Goal: Task Accomplishment & Management: Manage account settings

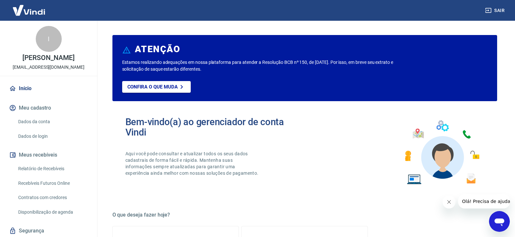
click at [35, 118] on link "Dados da conta" at bounding box center [53, 121] width 74 height 13
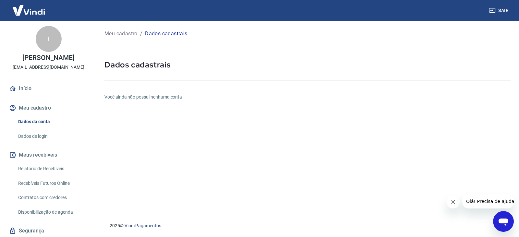
click at [172, 93] on div "Meu cadastro / Dados cadastrais Dados cadastrais Você ainda não possui nenhuma …" at bounding box center [308, 115] width 423 height 189
click at [169, 101] on div "Meu cadastro / Dados cadastrais Dados cadastrais Você ainda não possui nenhuma …" at bounding box center [308, 115] width 423 height 189
click at [492, 202] on span "Olá! Precisa de ajuda?" at bounding box center [491, 201] width 51 height 5
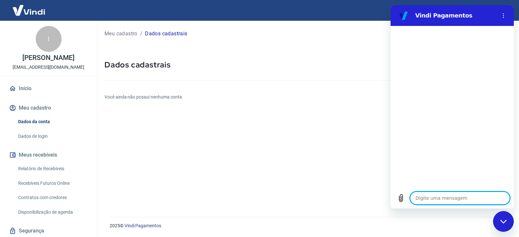
type textarea "N"
type textarea "x"
type textarea "Nã"
type textarea "x"
type textarea "Não"
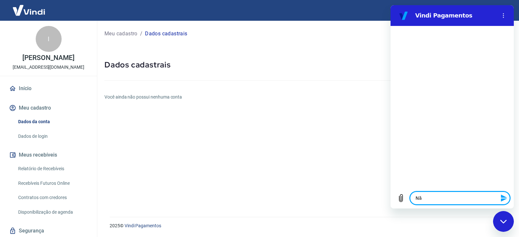
type textarea "x"
type textarea "Não"
type textarea "x"
type textarea "Não c"
type textarea "x"
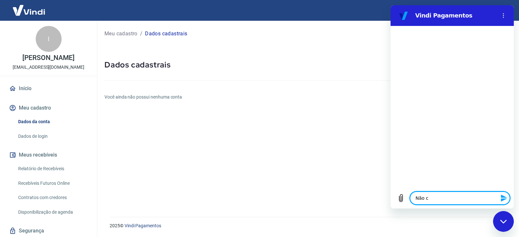
type textarea "Não co"
type textarea "x"
type textarea "Não com"
type textarea "x"
type textarea "Não coms"
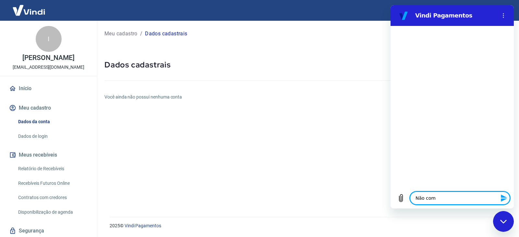
type textarea "x"
type textarea "Não com"
type textarea "x"
type textarea "Não co"
type textarea "x"
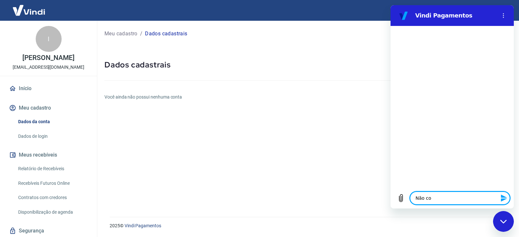
type textarea "Não con"
type textarea "x"
type textarea "Não cons"
type textarea "x"
type textarea "Não consi"
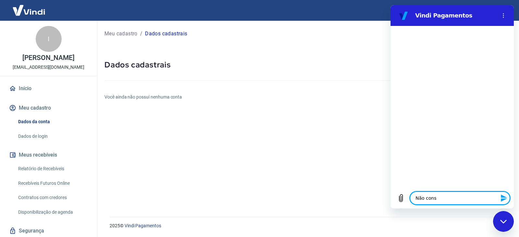
type textarea "x"
type textarea "Não consio"
type textarea "x"
type textarea "Não consi"
type textarea "x"
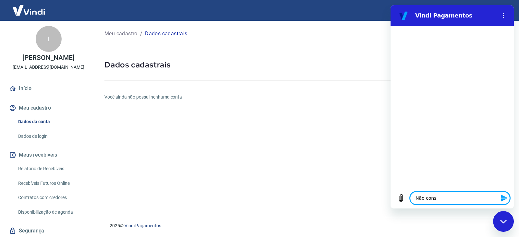
type textarea "Não consig"
type textarea "x"
type textarea "Não consigop"
type textarea "x"
type textarea "Não consigop"
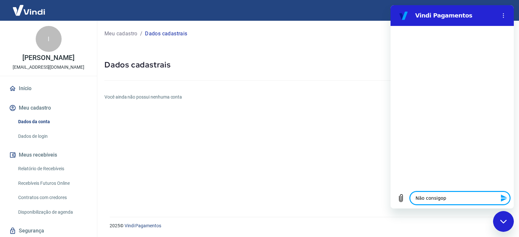
type textarea "x"
type textarea "Não consigop v"
type textarea "x"
type textarea "Não consigop"
type textarea "x"
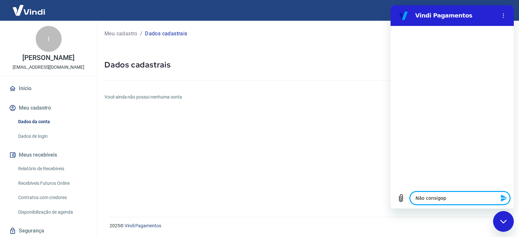
type textarea "Não consigop"
type textarea "x"
type textarea "Não consigo"
type textarea "x"
type textarea "Não consig"
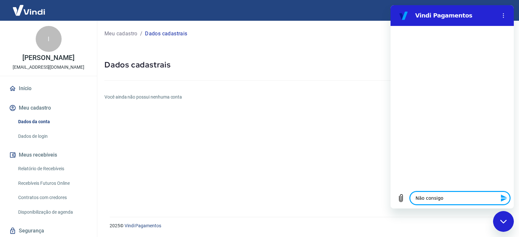
type textarea "x"
type textarea "Não consig"
type textarea "x"
type textarea "Não consig"
type textarea "x"
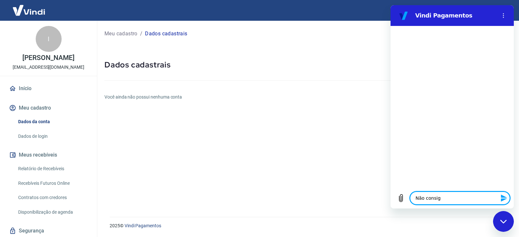
type textarea "Não consigo"
type textarea "x"
type textarea "Não consigo"
type textarea "x"
type textarea "Não consigo c"
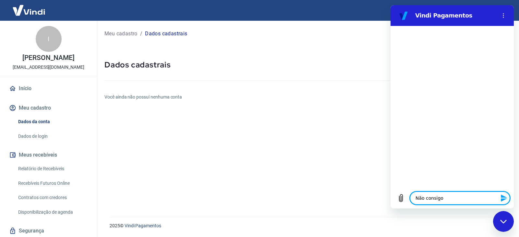
type textarea "x"
type textarea "Não consigo ca"
type textarea "x"
type textarea "Não consigo cad"
type textarea "x"
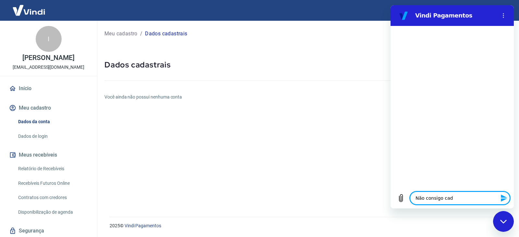
type textarea "Não consigo cada"
type textarea "x"
type textarea "Não consigo cadas"
type textarea "x"
type textarea "Não consigo cadast"
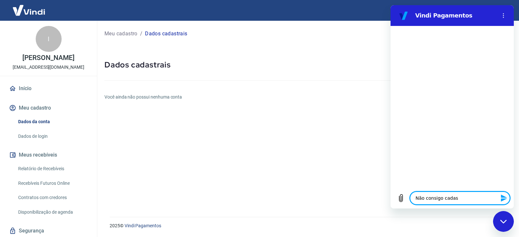
type textarea "x"
type textarea "Não consigo cadastr"
type textarea "x"
type textarea "Não consigo cadastra"
type textarea "x"
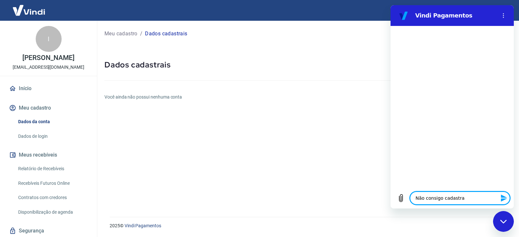
type textarea "Não consigo cadastrar"
type textarea "x"
type textarea "Não consigo cadastrar"
type textarea "x"
type textarea "Não consigo cadastrar a"
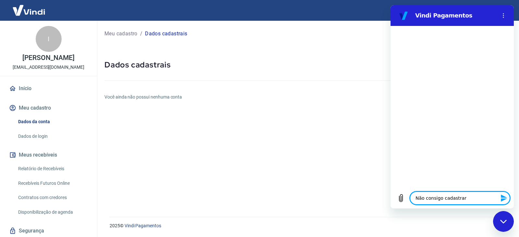
type textarea "x"
type textarea "Não consigo cadastrar a"
type textarea "x"
type textarea "Não consigo cadastrar a c"
type textarea "x"
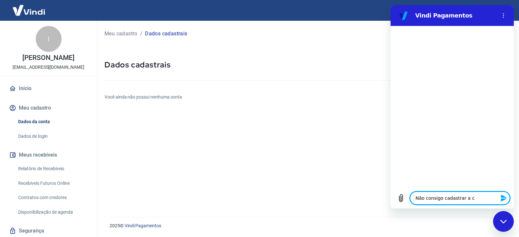
type textarea "Não consigo cadastrar a co"
type textarea "x"
type textarea "Não consigo cadastrar a cot"
type textarea "x"
type textarea "Não consigo cadastrar a cota"
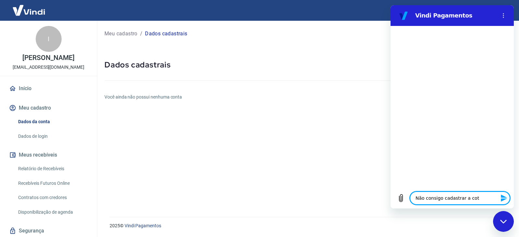
type textarea "x"
type textarea "Não consigo cadastrar a cota"
type textarea "x"
type textarea "Não consigo cadastrar a cota"
type textarea "x"
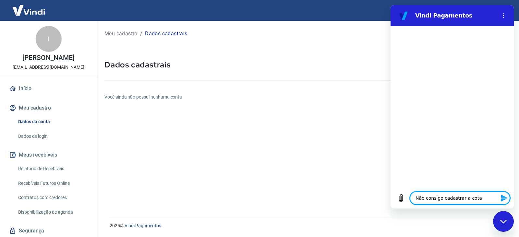
type textarea "Não consigo cadastrar a cot"
type textarea "x"
type textarea "Não consigo cadastrar a co"
type textarea "x"
type textarea "Não consigo cadastrar a con"
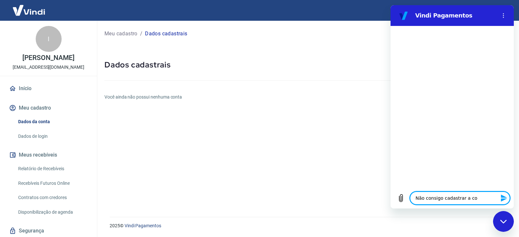
type textarea "x"
type textarea "Não consigo cadastrar a cont"
type textarea "x"
type textarea "Não consigo cadastrar a conta"
type textarea "x"
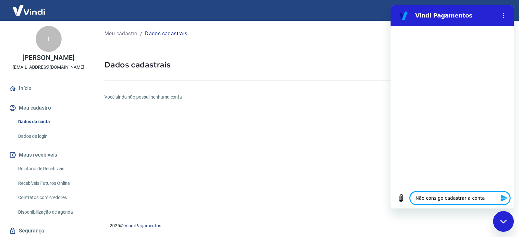
type textarea "Não consigo cadastrar a conta"
type textarea "x"
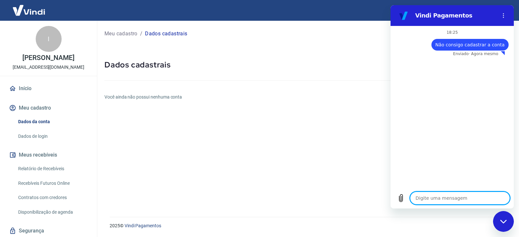
type textarea "x"
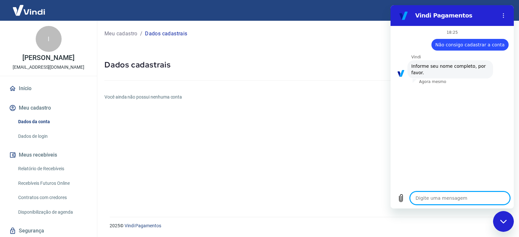
type textarea "I"
type textarea "x"
type textarea "Iv"
type textarea "x"
type textarea "Iva"
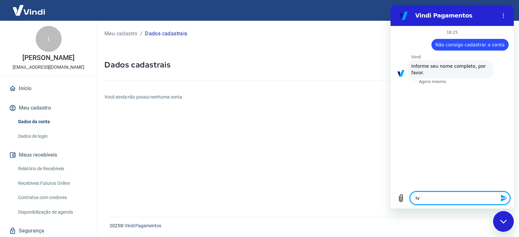
type textarea "x"
type textarea "Ivan"
type textarea "x"
type textarea "Ivani"
type textarea "x"
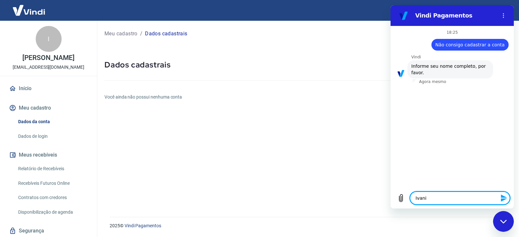
type textarea "Ivanil"
type textarea "x"
type textarea "Ivanils"
type textarea "x"
type textarea "Ivanilso"
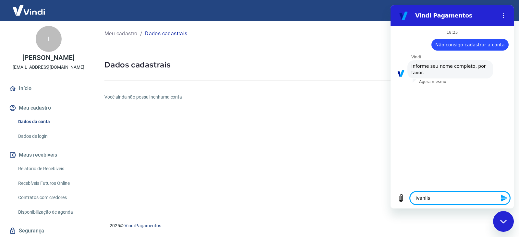
type textarea "x"
type textarea "Ivanilsom"
type textarea "x"
type textarea "Ivanilsomn"
type textarea "x"
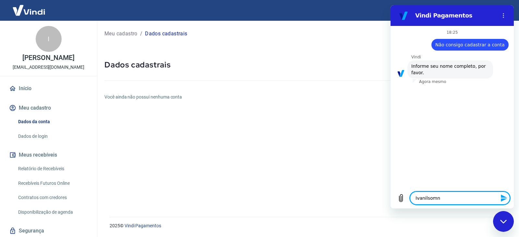
type textarea "Ivanilsomn"
type textarea "x"
type textarea "Ivanilsomn"
type textarea "x"
type textarea "Ivanilsom"
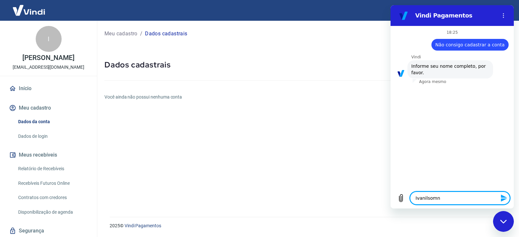
type textarea "x"
type textarea "Ivanilso"
type textarea "x"
type textarea "Ivanilson"
type textarea "x"
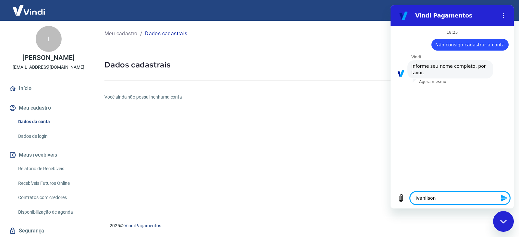
type textarea "Ivanilson"
type textarea "x"
type textarea "Ivanilson K"
type textarea "x"
type textarea "Ivanilson K="
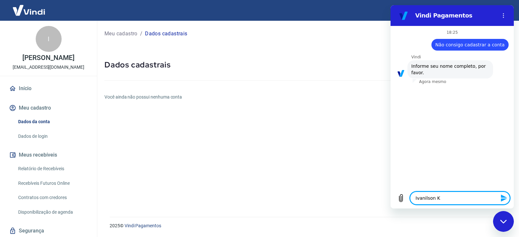
type textarea "x"
type textarea "Ivanilson K"
type textarea "x"
type textarea "Ivanilson"
type textarea "x"
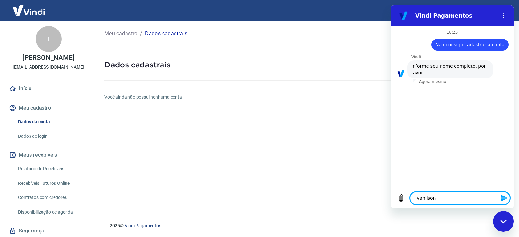
type textarea "Ivanilson J"
type textarea "x"
type textarea "Ivanilson Ju"
type textarea "x"
type textarea "Ivanilson Jun"
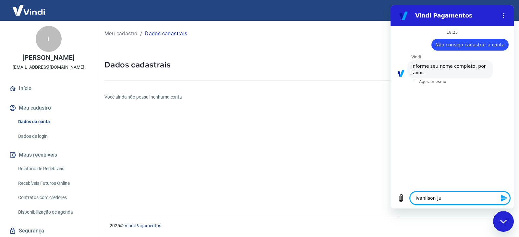
type textarea "x"
type textarea "Ivanilson Juni"
type textarea "x"
type textarea "Ivanilson Junio"
type textarea "x"
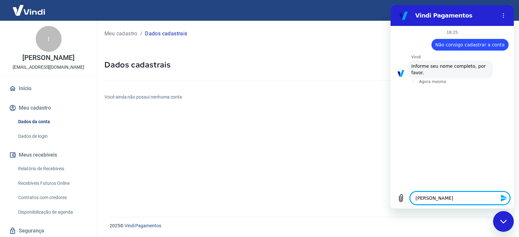
type textarea "Ivanilson Junior"
type textarea "x"
type textarea "Ivanilson Junior"
type textarea "x"
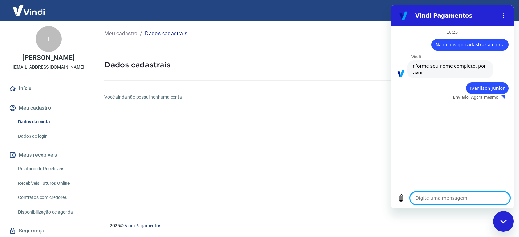
type textarea "x"
type textarea "4"
type textarea "x"
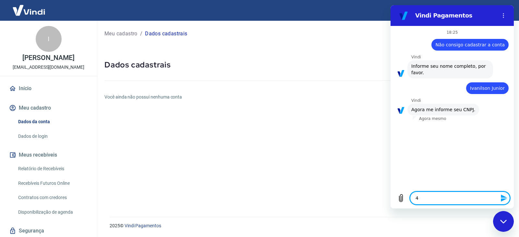
type textarea "44"
type textarea "x"
type textarea "443"
type textarea "x"
type textarea "4435"
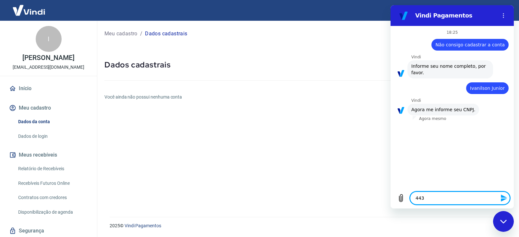
type textarea "x"
type textarea "44352"
type textarea "x"
type textarea "443525"
type textarea "x"
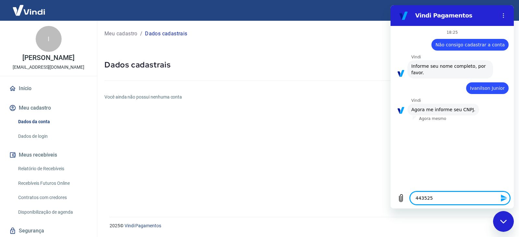
type textarea "4435258"
type textarea "x"
type textarea "44352589"
type textarea "x"
type textarea "443525890"
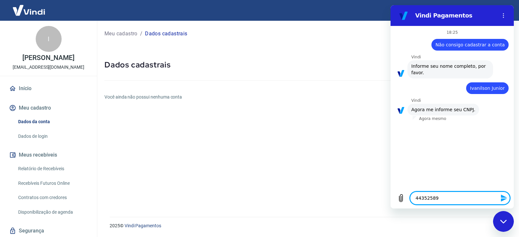
type textarea "x"
type textarea "4435258900"
type textarea "x"
type textarea "44352589000"
type textarea "x"
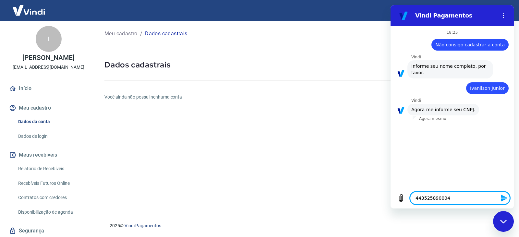
type textarea "4435258900041"
type textarea "x"
type textarea "443525890004"
type textarea "x"
type textarea "44352589000"
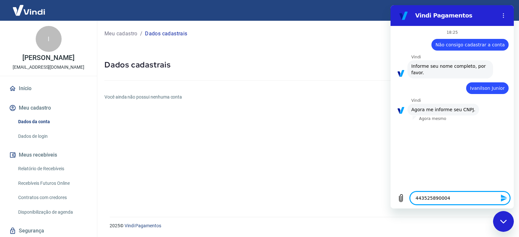
type textarea "x"
type textarea "443525890001"
type textarea "x"
type textarea "4435258900016"
type textarea "x"
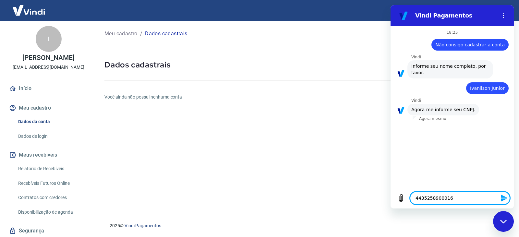
type textarea "44352589000162"
type textarea "x"
type textarea "44352589000162"
click at [507, 198] on icon "Enviar mensagem" at bounding box center [504, 198] width 6 height 7
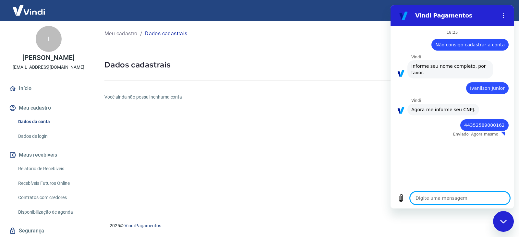
type textarea "x"
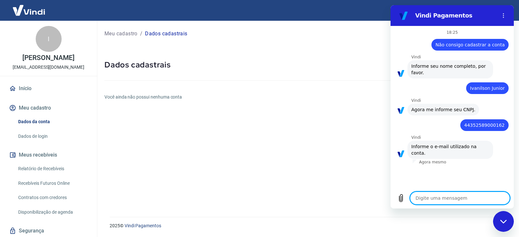
type textarea "p"
type textarea "x"
type textarea "po"
click at [501, 219] on div "Fechar janela de mensagens" at bounding box center [503, 221] width 19 height 19
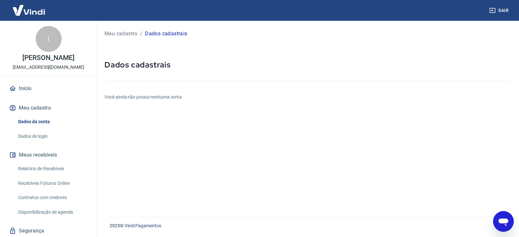
click at [508, 221] on icon "Abrir janela de mensagens" at bounding box center [504, 223] width 10 height 8
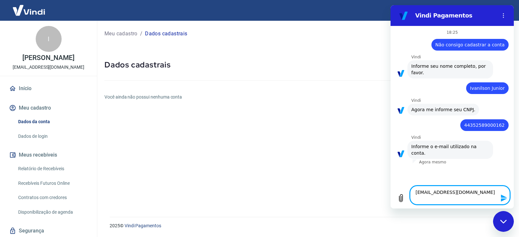
click at [502, 197] on icon "Enviar mensagem" at bounding box center [504, 198] width 6 height 7
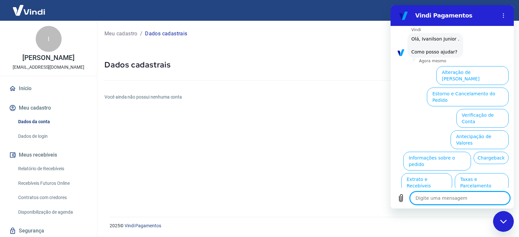
scroll to position [163, 0]
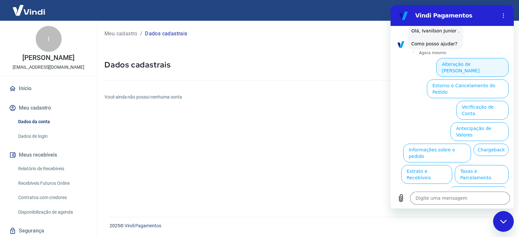
click at [465, 60] on button "Alteração de Dados Cadastrais" at bounding box center [473, 67] width 72 height 19
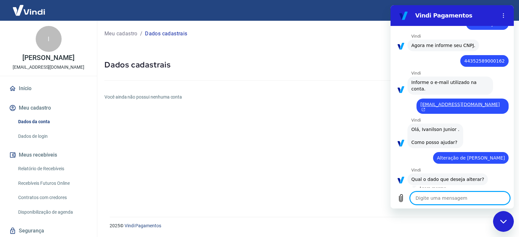
scroll to position [140, 0]
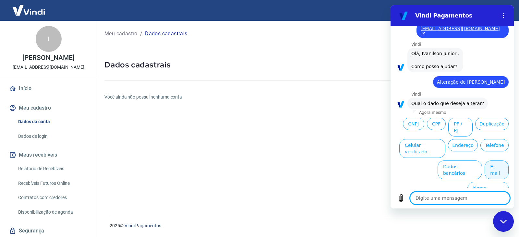
click at [497, 166] on button "E-mail" at bounding box center [497, 170] width 24 height 19
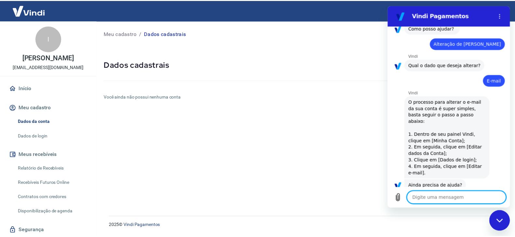
scroll to position [195, 0]
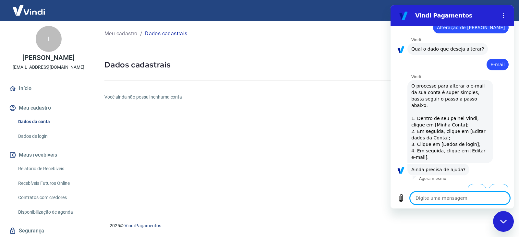
click at [29, 11] on img at bounding box center [29, 10] width 42 height 20
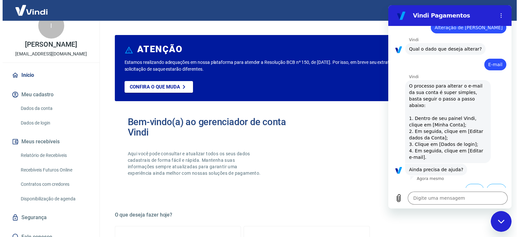
scroll to position [20, 0]
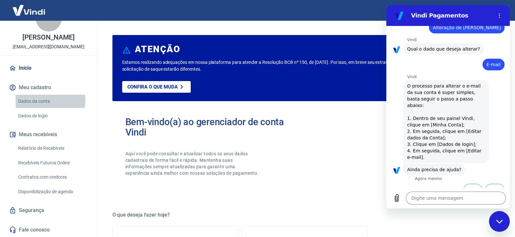
click at [49, 101] on link "Dados da conta" at bounding box center [53, 101] width 74 height 13
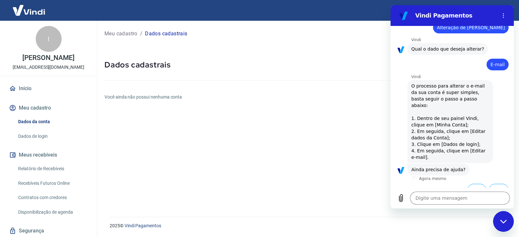
click at [28, 90] on link "Início" at bounding box center [48, 88] width 81 height 14
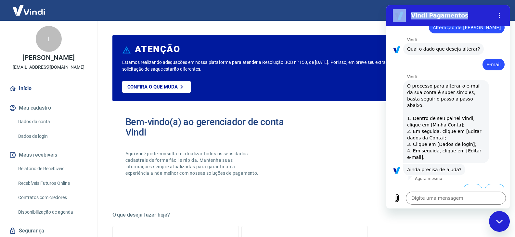
drag, startPoint x: 457, startPoint y: 19, endPoint x: 754, endPoint y: 72, distance: 301.4
click at [386, 77] on html "Vindi Pagamentos 18:25 diz: Não consigo cadastrar a conta Enviado · 18:25 Vindi…" at bounding box center [447, 107] width 123 height 204
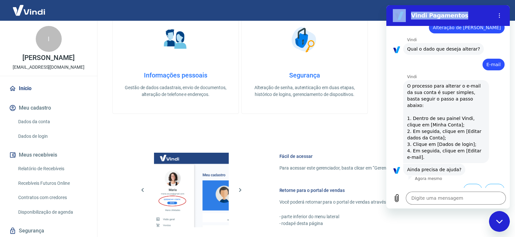
scroll to position [260, 0]
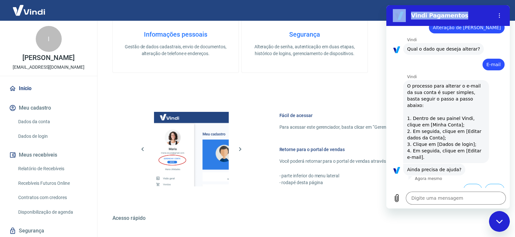
click at [220, 153] on img at bounding box center [191, 149] width 75 height 75
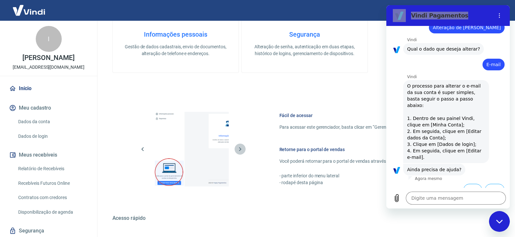
click at [243, 150] on icon "button" at bounding box center [240, 149] width 8 height 8
click at [241, 148] on icon "button" at bounding box center [240, 149] width 8 height 8
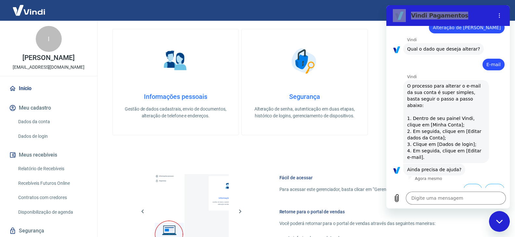
scroll to position [141, 0]
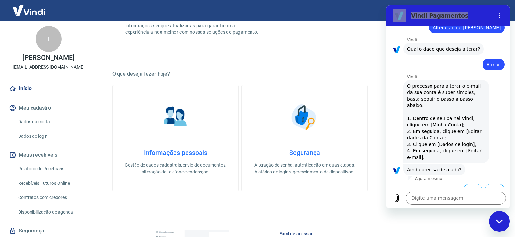
click at [187, 152] on h4 "Informações pessoais" at bounding box center [175, 153] width 105 height 8
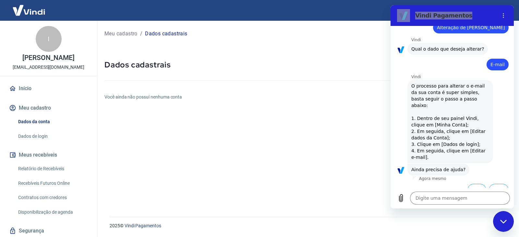
click at [144, 101] on div "Meu cadastro / Dados cadastrais Dados cadastrais Você ainda não possui nenhuma …" at bounding box center [308, 115] width 423 height 189
click at [69, 65] on p "pontocompresenteseutilidades@gmail.com" at bounding box center [49, 67] width 72 height 7
drag, startPoint x: 37, startPoint y: 38, endPoint x: 42, endPoint y: 37, distance: 4.8
click at [40, 38] on div "I" at bounding box center [49, 39] width 26 height 26
click at [44, 37] on div "I" at bounding box center [49, 39] width 26 height 26
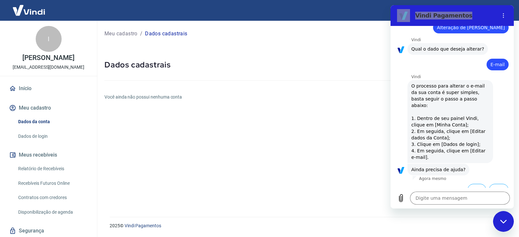
drag, startPoint x: 496, startPoint y: 217, endPoint x: 500, endPoint y: 219, distance: 4.5
click at [499, 219] on div "Fechar janela de mensagens" at bounding box center [503, 221] width 19 height 19
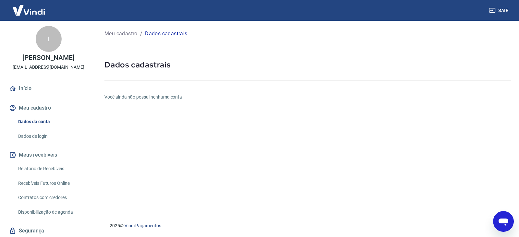
click at [167, 31] on p "Dados cadastrais" at bounding box center [166, 34] width 42 height 8
click at [131, 37] on p "Meu cadastro" at bounding box center [121, 34] width 33 height 8
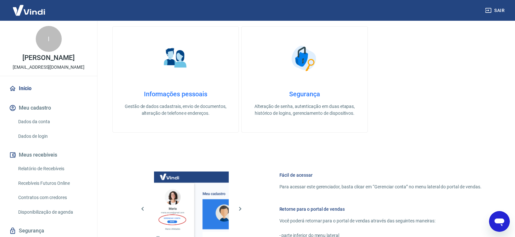
scroll to position [195, 0]
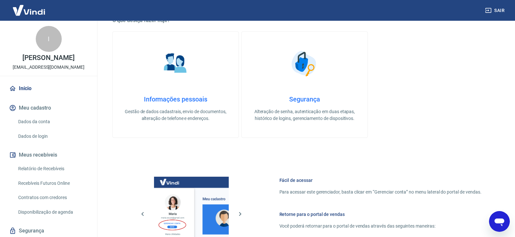
click at [203, 101] on h4 "Informações pessoais" at bounding box center [175, 99] width 105 height 8
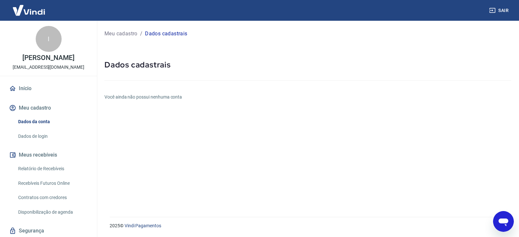
click at [149, 99] on h6 "Você ainda não possui nenhuma conta" at bounding box center [308, 97] width 407 height 7
click at [149, 227] on link "Vindi Pagamentos" at bounding box center [143, 225] width 37 height 5
click at [55, 42] on div "I" at bounding box center [49, 39] width 26 height 26
click at [31, 69] on p "pontocompresenteseutilidades@gmail.com" at bounding box center [49, 67] width 72 height 7
click at [508, 220] on icon "Abrir janela de mensagens" at bounding box center [504, 223] width 10 height 8
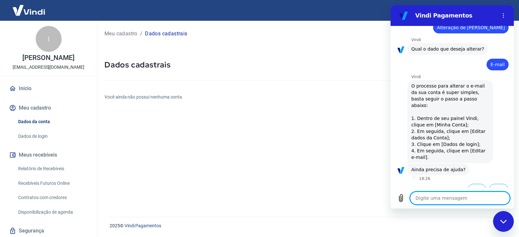
click at [459, 198] on textarea at bounding box center [460, 198] width 100 height 13
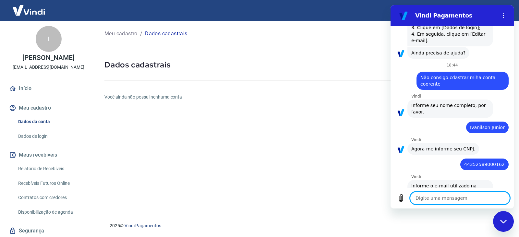
scroll to position [313, 0]
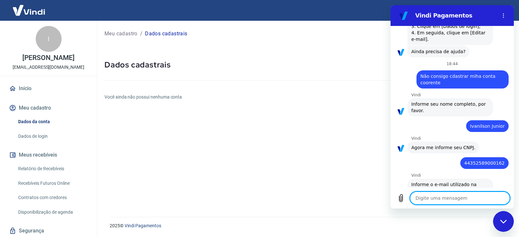
click at [469, 201] on textarea at bounding box center [460, 198] width 100 height 13
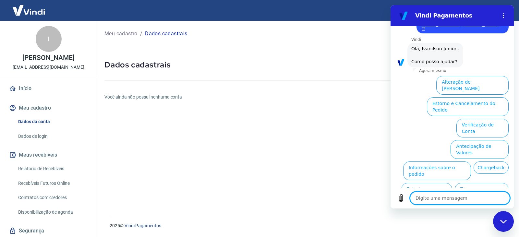
scroll to position [504, 0]
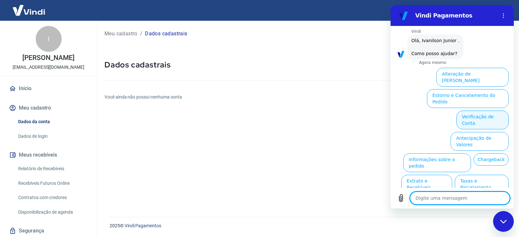
click at [491, 111] on button "Verificação de Conta" at bounding box center [483, 120] width 52 height 19
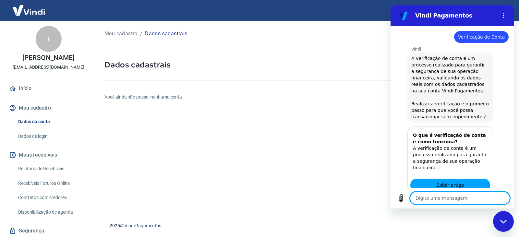
scroll to position [536, 0]
click at [444, 107] on span "A verificação de conta é um processo realizado para garantir a segurança de sua…" at bounding box center [451, 88] width 78 height 65
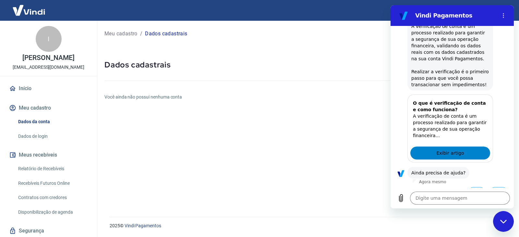
click at [453, 149] on span "Exibir artigo" at bounding box center [451, 153] width 28 height 8
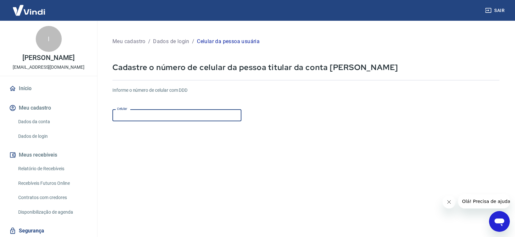
click at [155, 118] on input "Celular" at bounding box center [176, 115] width 129 height 12
type input "[PHONE_NUMBER]"
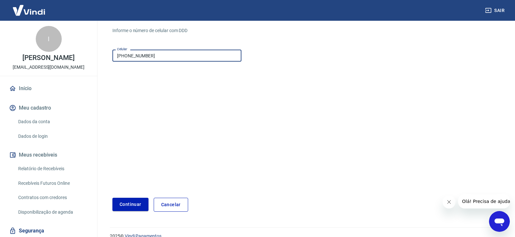
scroll to position [70, 0]
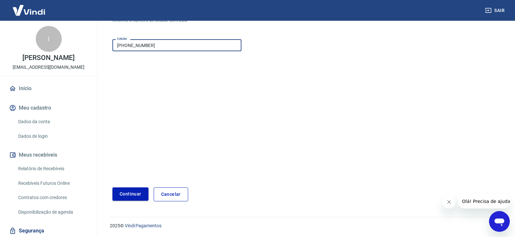
click at [122, 195] on button "Continuar" at bounding box center [130, 194] width 36 height 13
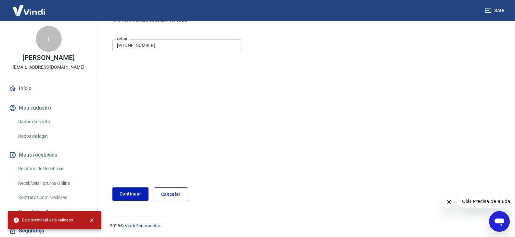
click at [140, 164] on form "Informe o número de celular com DDD Celular (62) 99158-8370 Celular Continuar C…" at bounding box center [305, 107] width 387 height 190
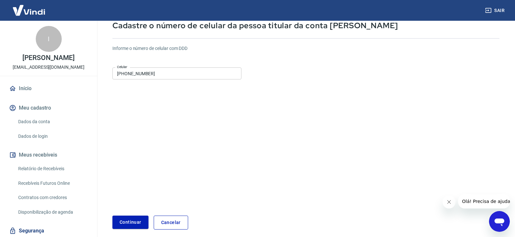
scroll to position [5, 0]
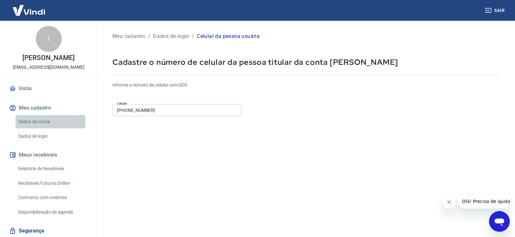
click at [46, 121] on link "Dados da conta" at bounding box center [53, 121] width 74 height 13
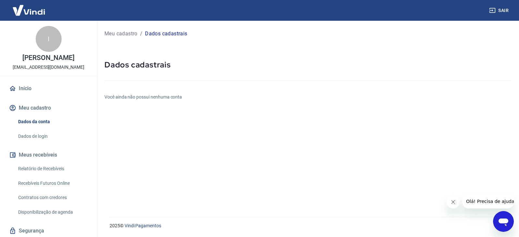
click at [129, 93] on div "Meu cadastro / Dados cadastrais Dados cadastrais Você ainda não possui nenhuma …" at bounding box center [308, 115] width 423 height 189
click at [38, 138] on link "Dados de login" at bounding box center [53, 136] width 74 height 13
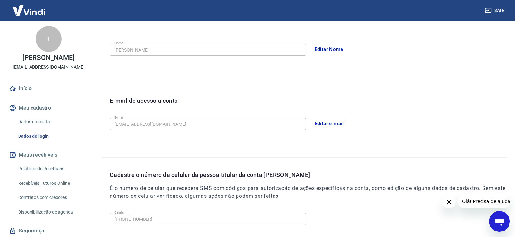
scroll to position [162, 0]
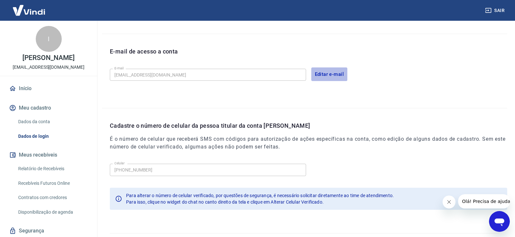
click at [327, 75] on button "Editar e-mail" at bounding box center [329, 75] width 36 height 14
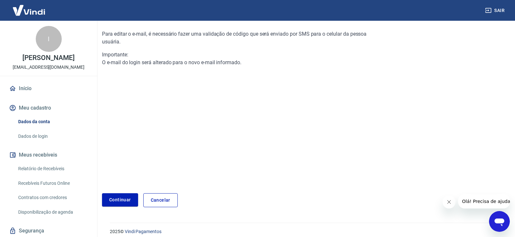
scroll to position [68, 0]
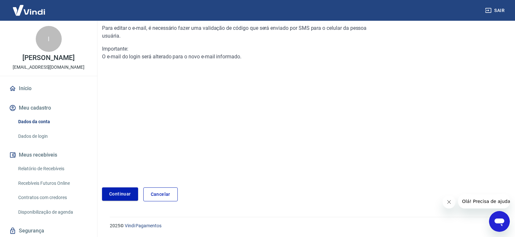
click at [116, 183] on div "Para editar o e-mail, é necessário fazer uma validação de código que será envia…" at bounding box center [304, 108] width 405 height 188
click at [119, 191] on link "Continuar" at bounding box center [120, 194] width 36 height 13
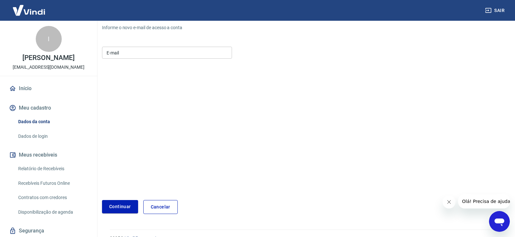
scroll to position [81, 0]
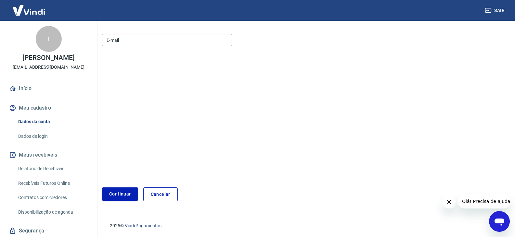
click at [163, 35] on input "E-mail" at bounding box center [167, 40] width 130 height 12
paste input "junior.colegiointerativa@gmail.com"
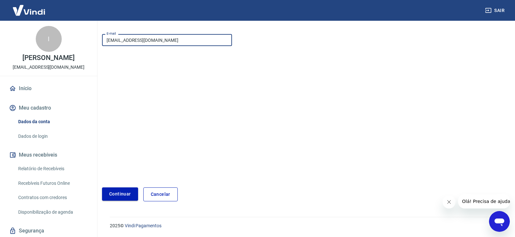
type input "[EMAIL_ADDRESS][DOMAIN_NAME]"
click at [126, 192] on button "Continuar" at bounding box center [120, 194] width 36 height 13
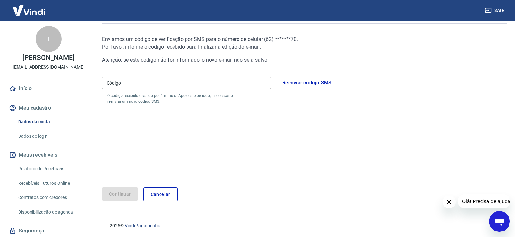
scroll to position [57, 0]
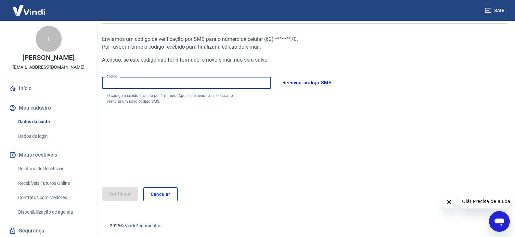
click at [161, 86] on input "Código" at bounding box center [186, 83] width 169 height 12
click at [322, 80] on button "Reenviar código SMS" at bounding box center [307, 83] width 56 height 14
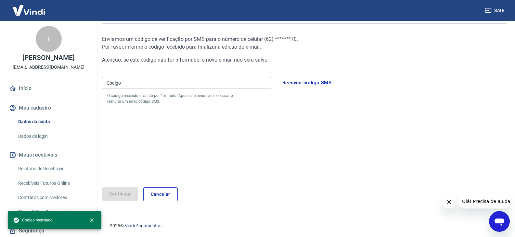
click at [223, 85] on input "Código" at bounding box center [186, 83] width 169 height 12
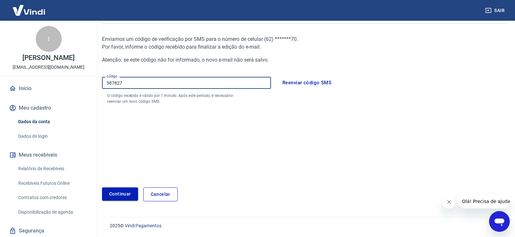
type input "587827"
click at [130, 197] on button "Continuar" at bounding box center [120, 194] width 36 height 13
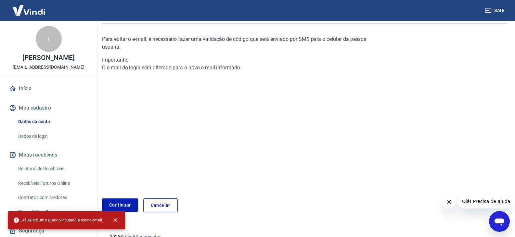
scroll to position [68, 0]
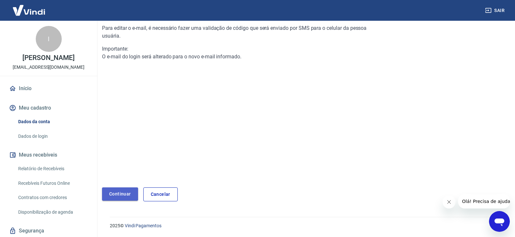
click at [116, 192] on link "Continuar" at bounding box center [120, 194] width 36 height 13
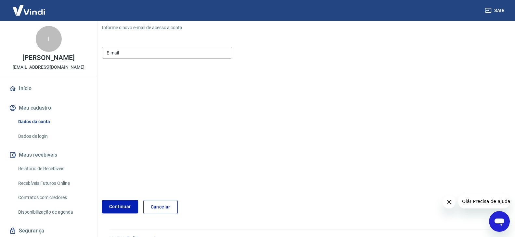
scroll to position [81, 0]
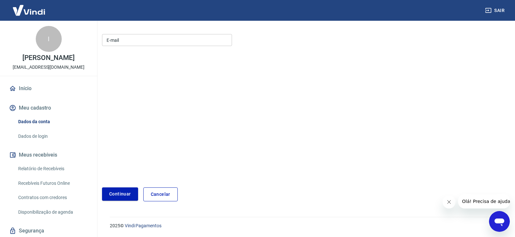
click at [505, 11] on button "Sair" at bounding box center [494, 11] width 23 height 12
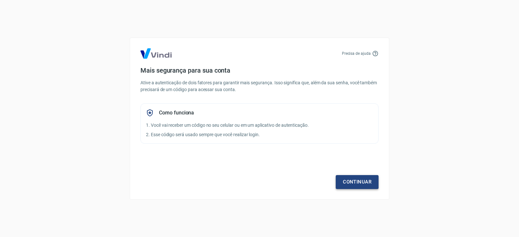
click at [360, 181] on link "Continuar" at bounding box center [357, 182] width 43 height 14
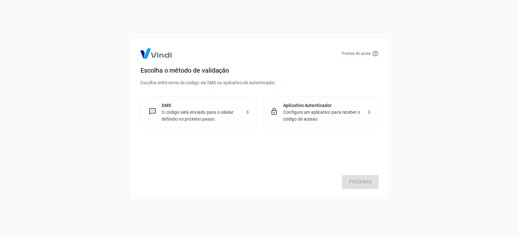
click at [197, 114] on p "O código será enviado para o celular definido no próximo passo." at bounding box center [202, 116] width 80 height 14
click at [360, 180] on link "Próximo" at bounding box center [360, 182] width 37 height 14
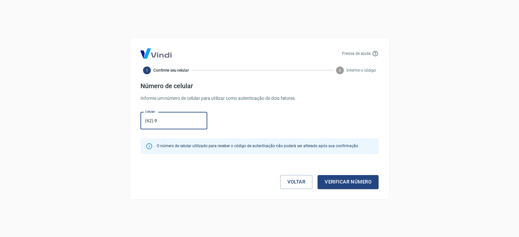
type input "[PHONE_NUMBER]"
click at [341, 179] on button "Verificar número" at bounding box center [348, 182] width 61 height 14
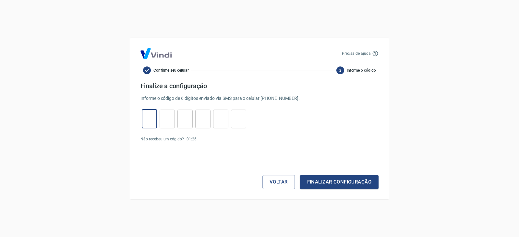
click at [149, 120] on input "tel" at bounding box center [149, 119] width 15 height 14
type input "5"
type input "0"
type input "7"
type input "1"
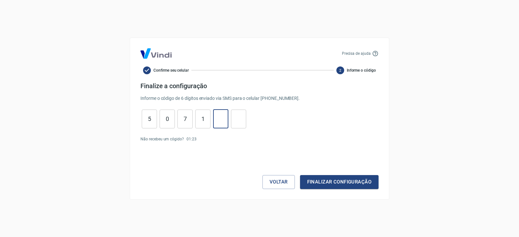
type input "5"
click at [346, 178] on button "Finalizar configuração" at bounding box center [339, 182] width 79 height 14
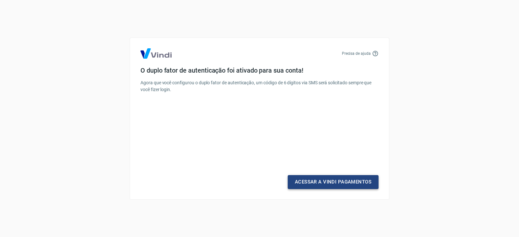
click at [353, 185] on link "Acessar a Vindi Pagamentos" at bounding box center [333, 182] width 91 height 14
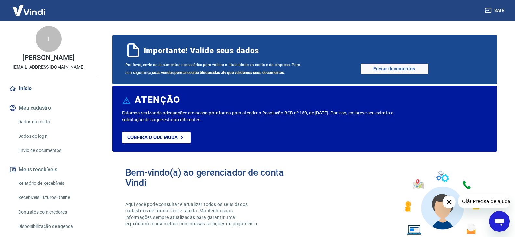
click at [173, 76] on span "Por favor, envie os documentos necessários para validar a titularidade da conta…" at bounding box center [214, 69] width 179 height 16
click at [205, 76] on span "Por favor, envie os documentos necessários para validar a titularidade da conta…" at bounding box center [214, 69] width 179 height 16
click at [221, 74] on b "suas vendas permanecerão bloqueadas até que validemos seus documentos" at bounding box center [218, 72] width 132 height 5
click at [396, 68] on link "Enviar documentos" at bounding box center [394, 69] width 68 height 10
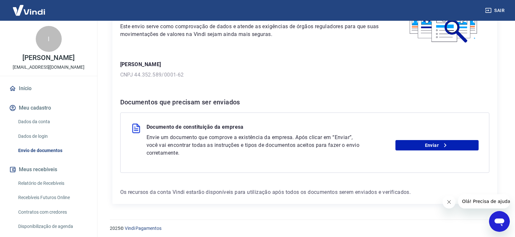
scroll to position [63, 0]
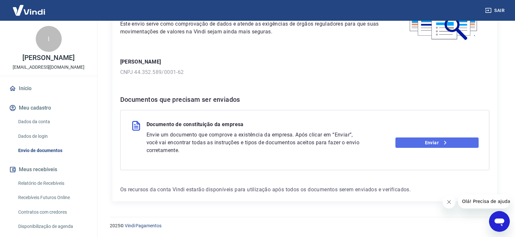
click at [420, 142] on link "Enviar" at bounding box center [436, 143] width 83 height 10
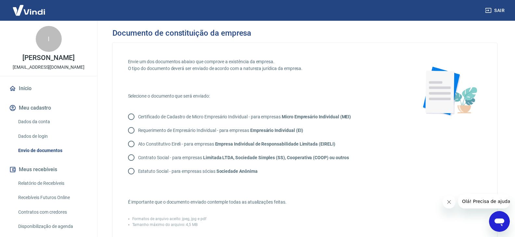
click at [138, 145] on p "Ato Constitutivo Eireli - para empresas Empresa Individual de Responsabilidade …" at bounding box center [236, 144] width 197 height 7
click at [138, 145] on input "Ato Constitutivo Eireli - para empresas Empresa Individual de Responsabilidade …" at bounding box center [131, 144] width 14 height 14
radio input "true"
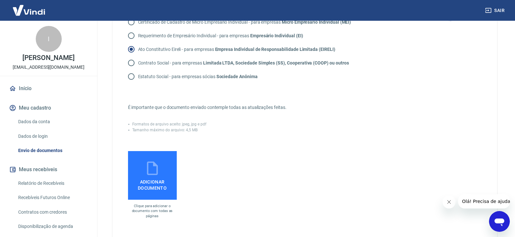
scroll to position [97, 0]
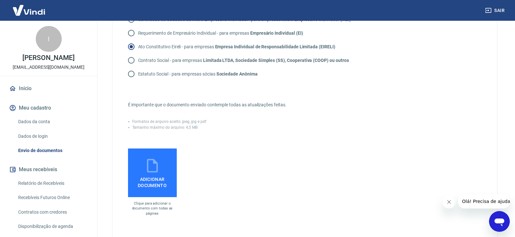
click at [164, 164] on label "Adicionar documento" at bounding box center [152, 173] width 49 height 49
click at [0, 0] on input "Adicionar documento" at bounding box center [0, 0] width 0 height 0
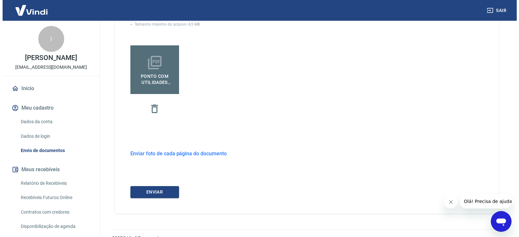
scroll to position [213, 0]
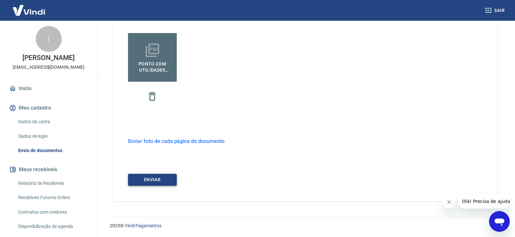
click at [166, 181] on button "ENVIAR" at bounding box center [152, 180] width 49 height 12
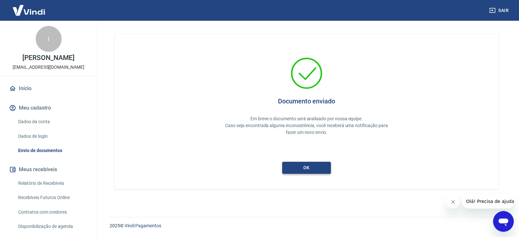
click at [300, 167] on button "ok" at bounding box center [306, 168] width 49 height 12
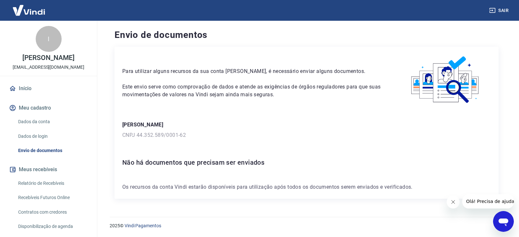
click at [270, 189] on p "Os recursos da conta Vindi estarão disponíveis para utilização após todos os do…" at bounding box center [306, 187] width 369 height 8
click at [454, 203] on icon "Fechar mensagem da empresa" at bounding box center [453, 202] width 3 height 3
click at [159, 73] on p "Para utilizar alguns recursos da sua conta [PERSON_NAME], é necessário enviar a…" at bounding box center [253, 72] width 263 height 8
click at [405, 83] on img at bounding box center [446, 80] width 91 height 51
click at [207, 145] on div "Para utilizar alguns recursos da sua conta [PERSON_NAME], é necessário enviar a…" at bounding box center [307, 123] width 384 height 152
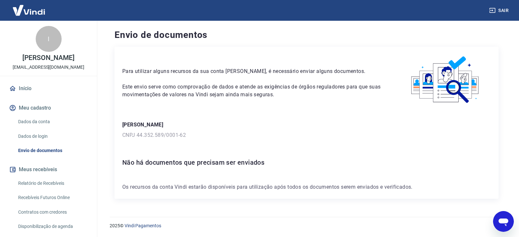
click at [45, 129] on link "Dados da conta" at bounding box center [53, 121] width 74 height 13
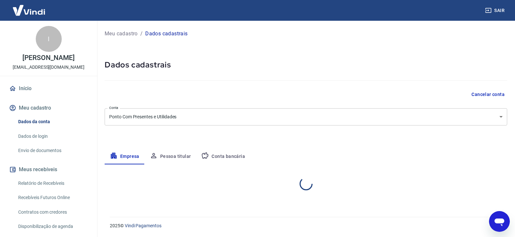
select select "GO"
select select "business"
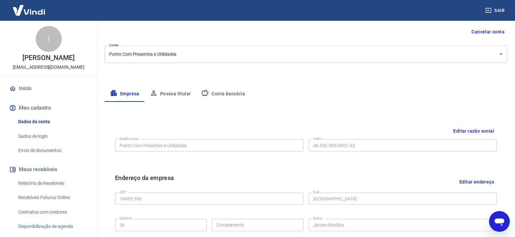
scroll to position [65, 0]
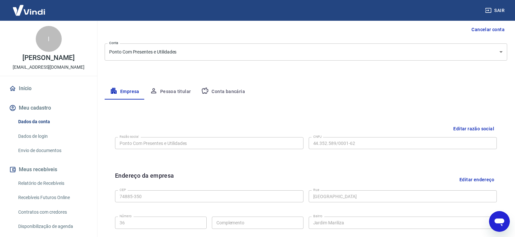
click at [163, 90] on button "Pessoa titular" at bounding box center [170, 92] width 52 height 16
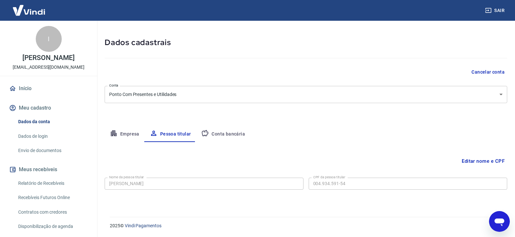
scroll to position [0, 0]
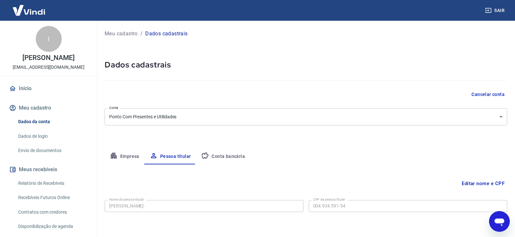
click at [221, 155] on button "Conta bancária" at bounding box center [223, 157] width 54 height 16
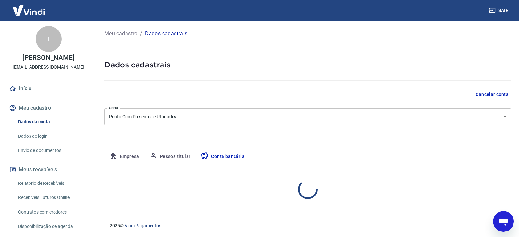
select select "1"
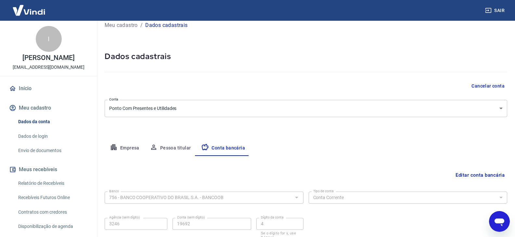
scroll to position [58, 0]
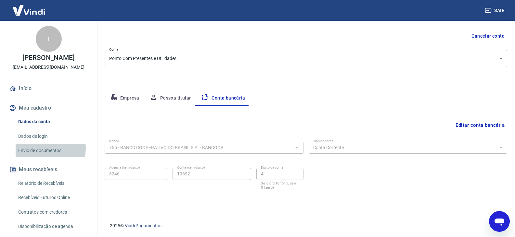
click at [48, 156] on link "Envio de documentos" at bounding box center [53, 150] width 74 height 13
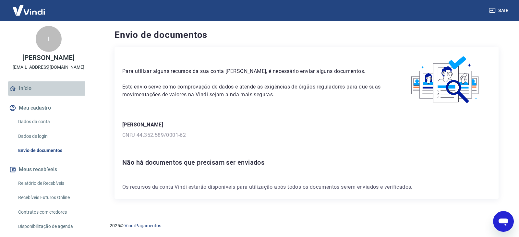
click at [28, 94] on link "Início" at bounding box center [48, 88] width 81 height 14
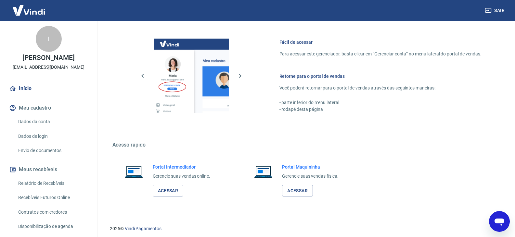
scroll to position [336, 0]
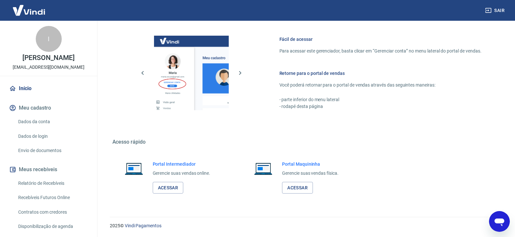
click at [32, 129] on link "Dados da conta" at bounding box center [53, 121] width 74 height 13
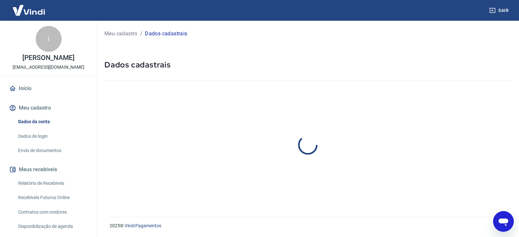
select select "GO"
select select "business"
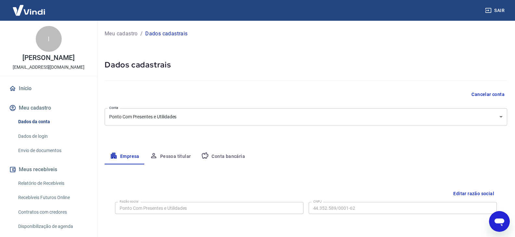
click at [189, 156] on button "Pessoa titular" at bounding box center [170, 157] width 52 height 16
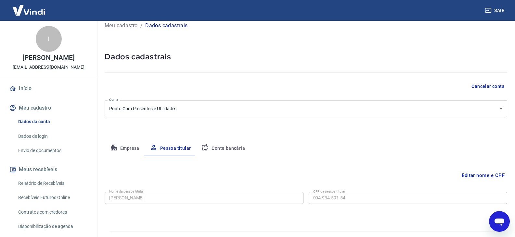
scroll to position [22, 0]
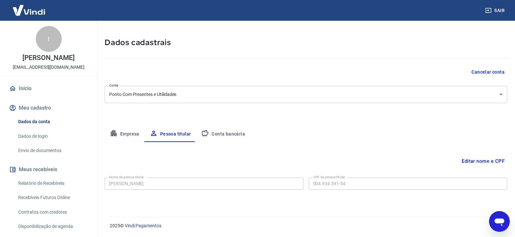
click at [215, 133] on button "Conta bancária" at bounding box center [223, 135] width 54 height 16
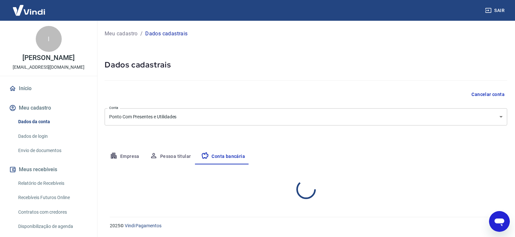
scroll to position [0, 0]
select select "1"
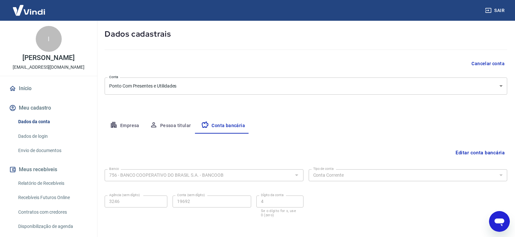
scroll to position [58, 0]
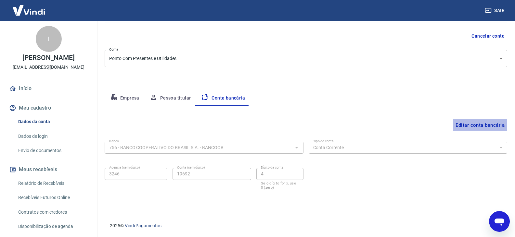
click at [489, 127] on button "Editar conta bancária" at bounding box center [480, 125] width 54 height 12
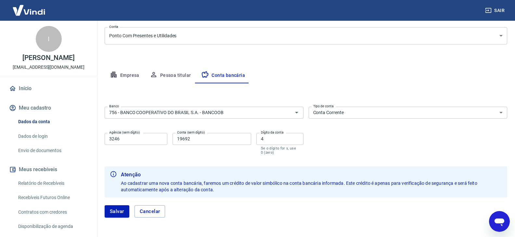
scroll to position [105, 0]
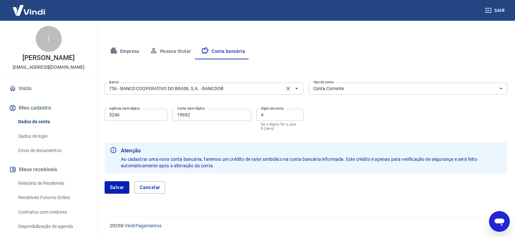
click at [295, 82] on div "Banco 756 - BANCO COOPERATIVO DO BRASIL S.A. - BANCOOB Banco" at bounding box center [204, 88] width 199 height 16
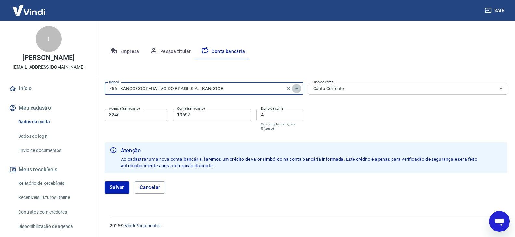
click at [296, 89] on icon "Abrir" at bounding box center [296, 89] width 3 height 2
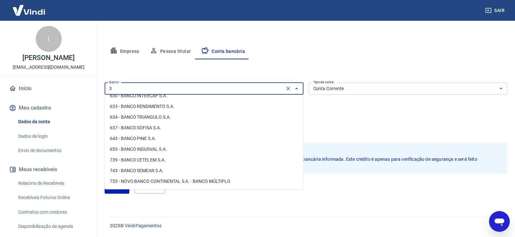
scroll to position [0, 0]
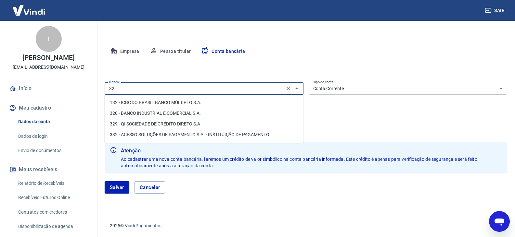
type input "3"
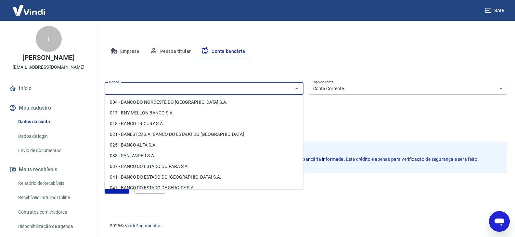
scroll to position [65, 0]
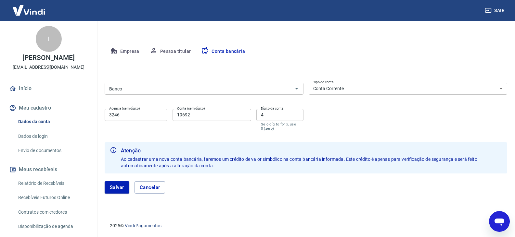
click at [155, 181] on div "Salvar Cancelar" at bounding box center [306, 188] width 402 height 28
click at [151, 186] on button "Cancelar" at bounding box center [149, 187] width 31 height 12
type input "756 - BANCO COOPERATIVO DO BRASIL S.A. - BANCOOB"
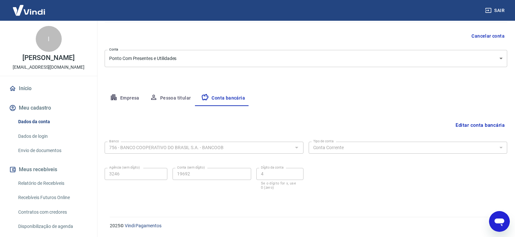
scroll to position [58, 0]
click at [121, 98] on button "Empresa" at bounding box center [125, 99] width 40 height 16
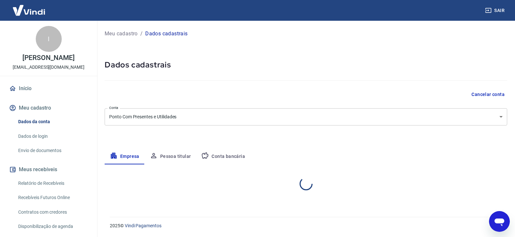
scroll to position [0, 0]
select select "GO"
select select "business"
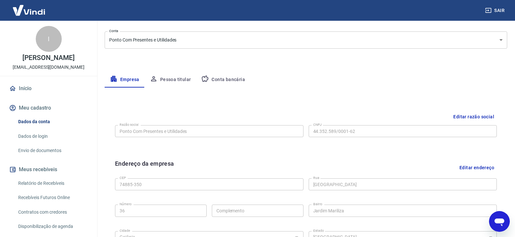
scroll to position [69, 0]
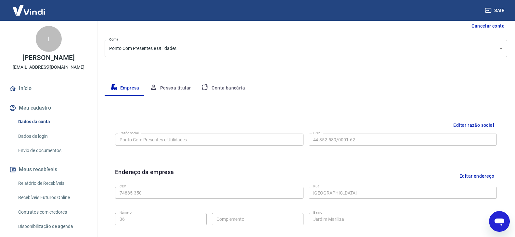
click at [179, 90] on button "Pessoa titular" at bounding box center [170, 89] width 52 height 16
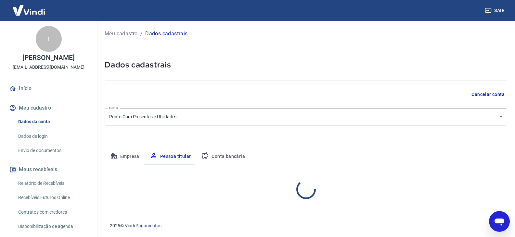
scroll to position [0, 0]
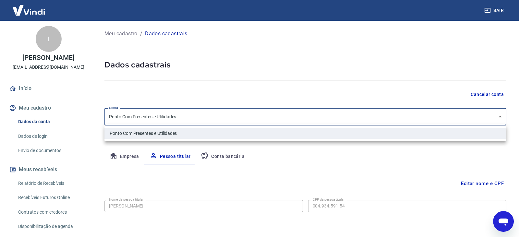
click at [496, 116] on body "Sair I IVANILSON LEOPOLDINO FRANCA JUNIOR junior.colegiointerativa@gmail.com In…" at bounding box center [259, 118] width 519 height 237
click at [496, 116] on div at bounding box center [259, 118] width 519 height 237
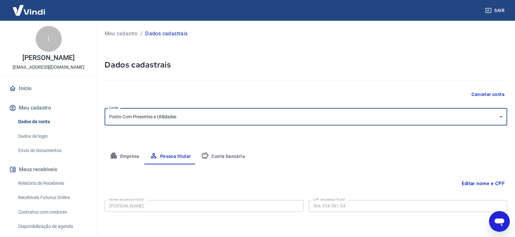
click at [306, 88] on div at bounding box center [306, 79] width 402 height 19
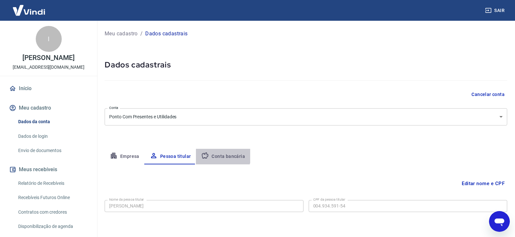
click at [221, 156] on button "Conta bancária" at bounding box center [223, 157] width 54 height 16
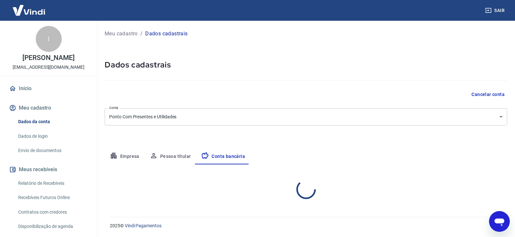
select select "1"
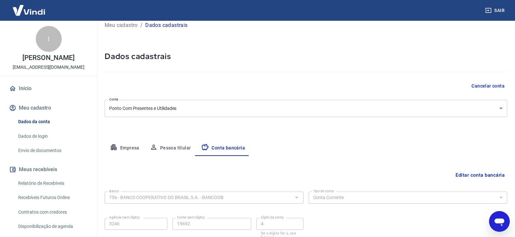
scroll to position [58, 0]
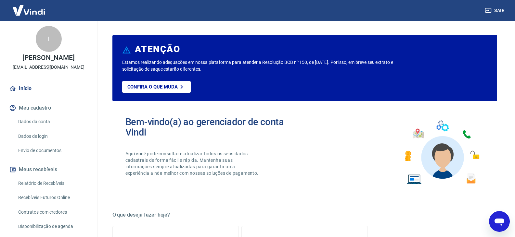
click at [41, 128] on link "Dados da conta" at bounding box center [53, 121] width 74 height 13
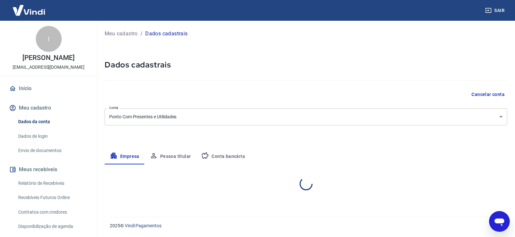
select select "GO"
select select "business"
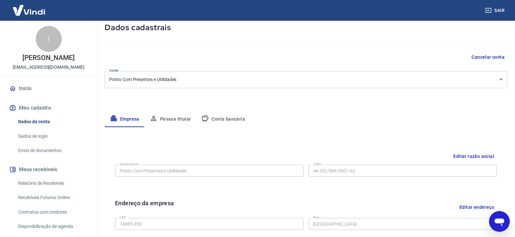
scroll to position [36, 0]
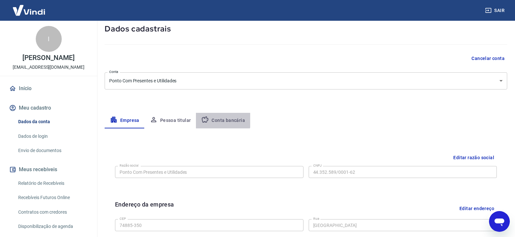
click at [221, 120] on button "Conta bancária" at bounding box center [223, 121] width 54 height 16
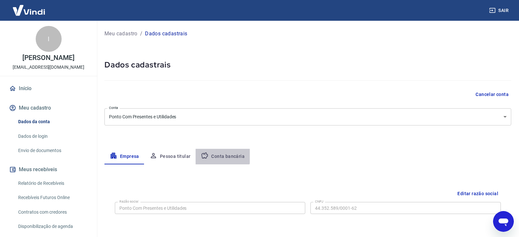
select select "1"
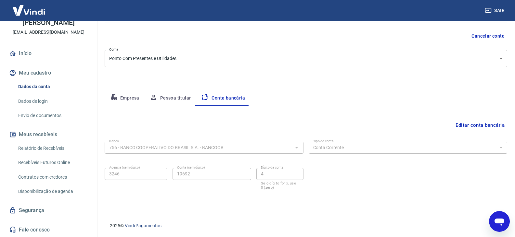
scroll to position [42, 0]
click at [45, 101] on link "Dados de login" at bounding box center [53, 101] width 74 height 13
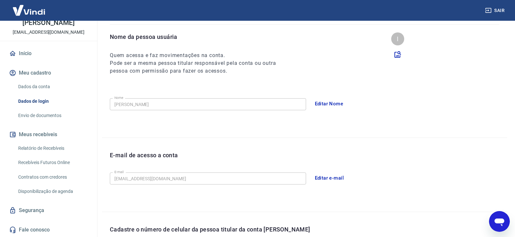
scroll to position [179, 0]
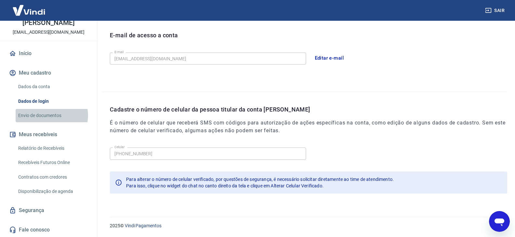
click at [51, 116] on link "Envio de documentos" at bounding box center [53, 115] width 74 height 13
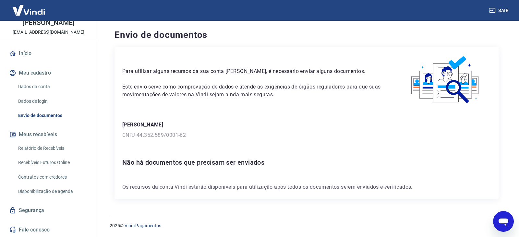
click at [246, 109] on div "Para utilizar alguns recursos da sua conta [PERSON_NAME], é necessário enviar a…" at bounding box center [307, 123] width 384 height 152
drag, startPoint x: 503, startPoint y: 82, endPoint x: 491, endPoint y: 126, distance: 45.8
click at [503, 84] on div "Envio de documentos Para utilizar alguns recursos da sua conta [PERSON_NAME], é…" at bounding box center [307, 115] width 400 height 189
click at [138, 186] on p "Os recursos da conta Vindi estarão disponíveis para utilização após todos os do…" at bounding box center [306, 187] width 369 height 8
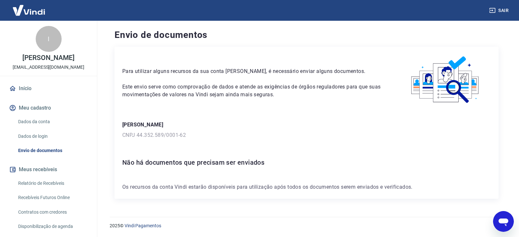
click at [53, 32] on div "I" at bounding box center [49, 39] width 26 height 26
click at [26, 96] on link "Início" at bounding box center [48, 88] width 81 height 14
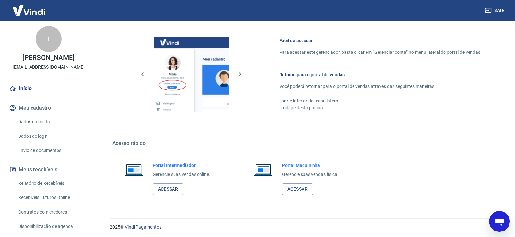
scroll to position [336, 0]
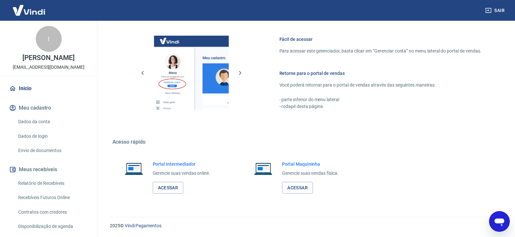
click at [20, 94] on link "Início" at bounding box center [48, 88] width 81 height 14
click at [46, 157] on link "Envio de documentos" at bounding box center [53, 150] width 74 height 13
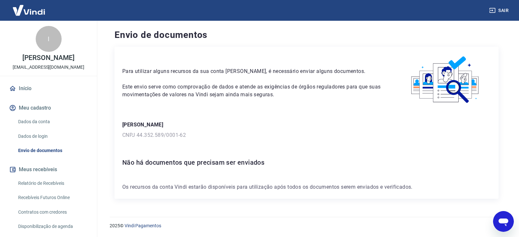
click at [143, 136] on p "CNPJ 44.352.589/0001-62" at bounding box center [306, 135] width 369 height 8
click at [172, 127] on p "[PERSON_NAME]" at bounding box center [306, 125] width 369 height 8
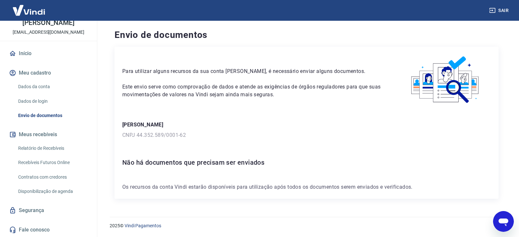
scroll to position [42, 0]
click at [55, 35] on p "[EMAIL_ADDRESS][DOMAIN_NAME]" at bounding box center [49, 32] width 72 height 7
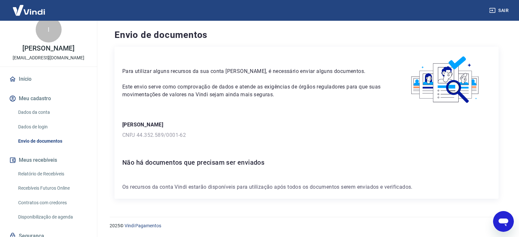
scroll to position [0, 0]
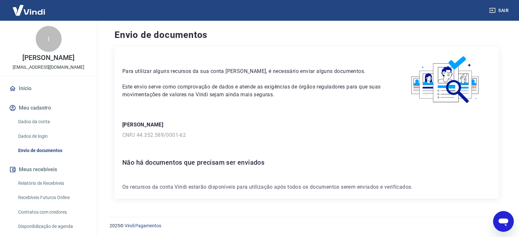
click at [72, 57] on p "[PERSON_NAME]" at bounding box center [48, 58] width 52 height 7
click at [54, 40] on div "I" at bounding box center [49, 39] width 26 height 26
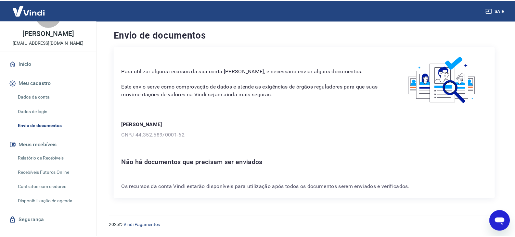
scroll to position [42, 0]
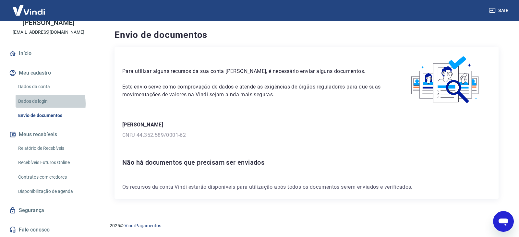
click at [43, 104] on link "Dados de login" at bounding box center [53, 101] width 74 height 13
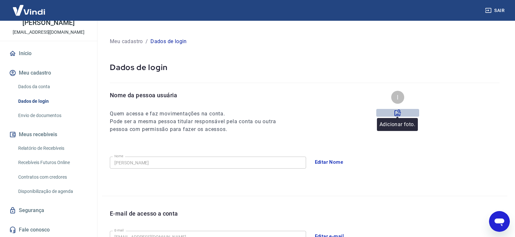
click at [401, 113] on icon at bounding box center [398, 113] width 8 height 8
click at [0, 0] on input "file" at bounding box center [0, 0] width 0 height 0
